Goal: Navigation & Orientation: Go to known website

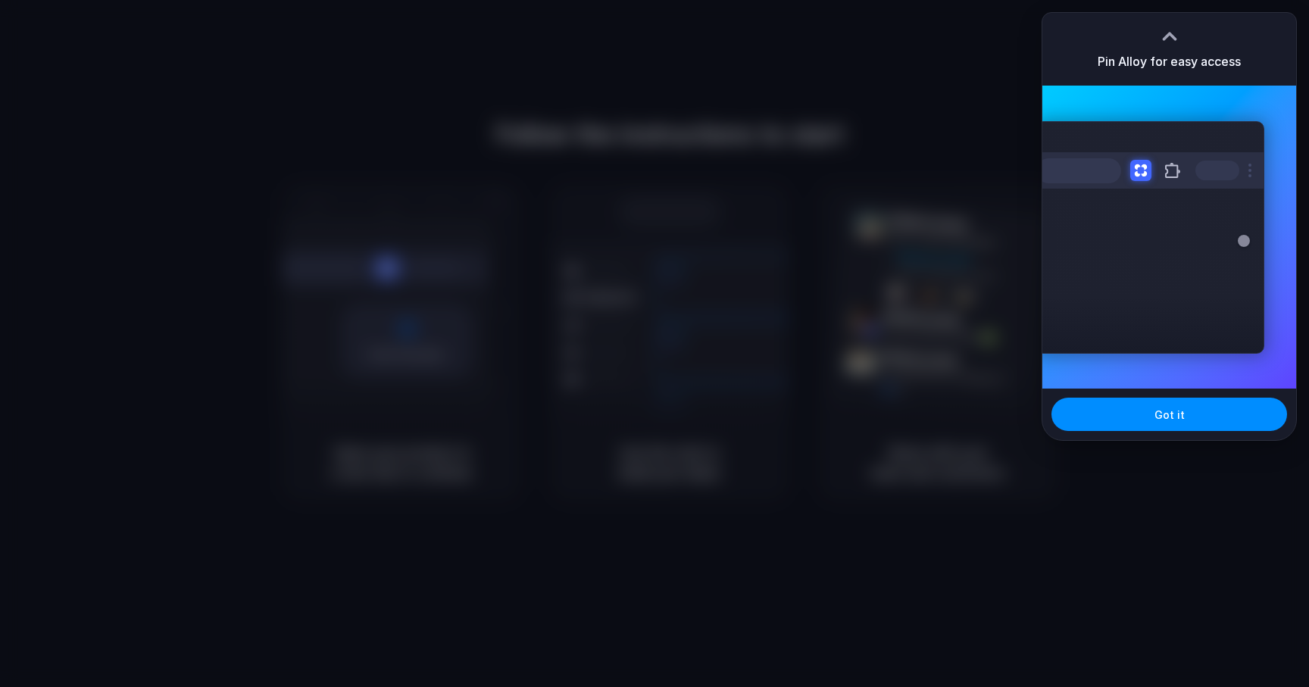
click at [997, 52] on div at bounding box center [654, 343] width 1309 height 687
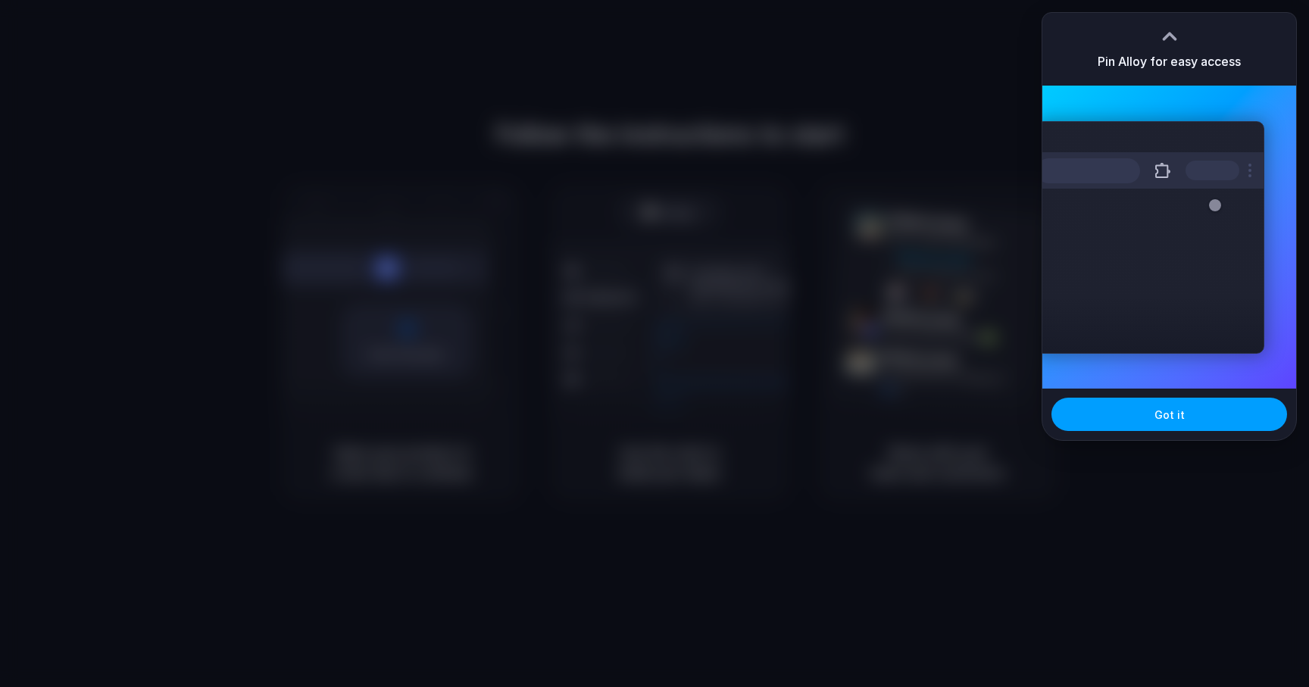
click at [1138, 402] on button "Got it" at bounding box center [1170, 414] width 236 height 33
